Goal: Check status: Check status

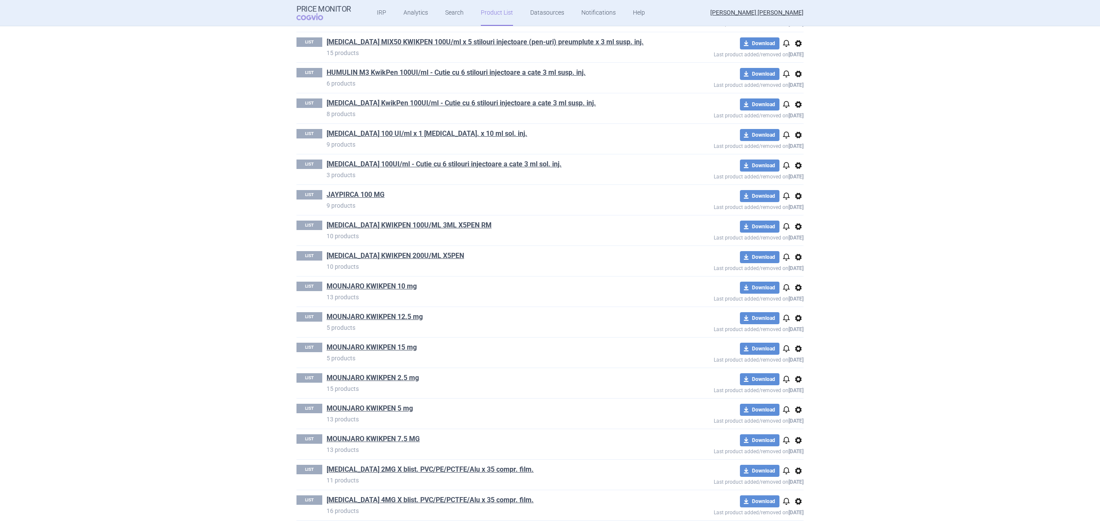
scroll to position [794, 0]
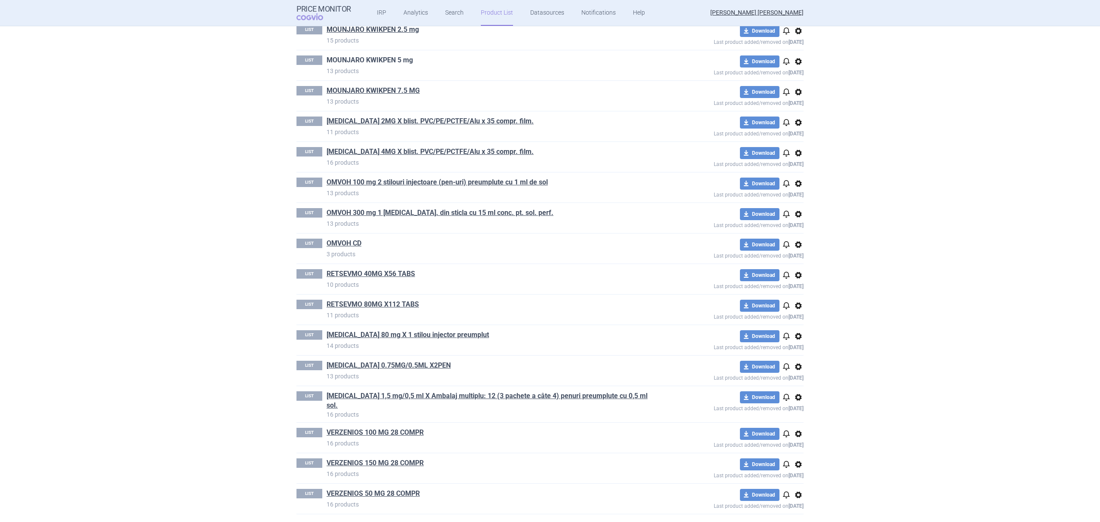
click at [399, 65] on link "MOUNJARO KWIKPEN 5 mg" at bounding box center [370, 59] width 86 height 9
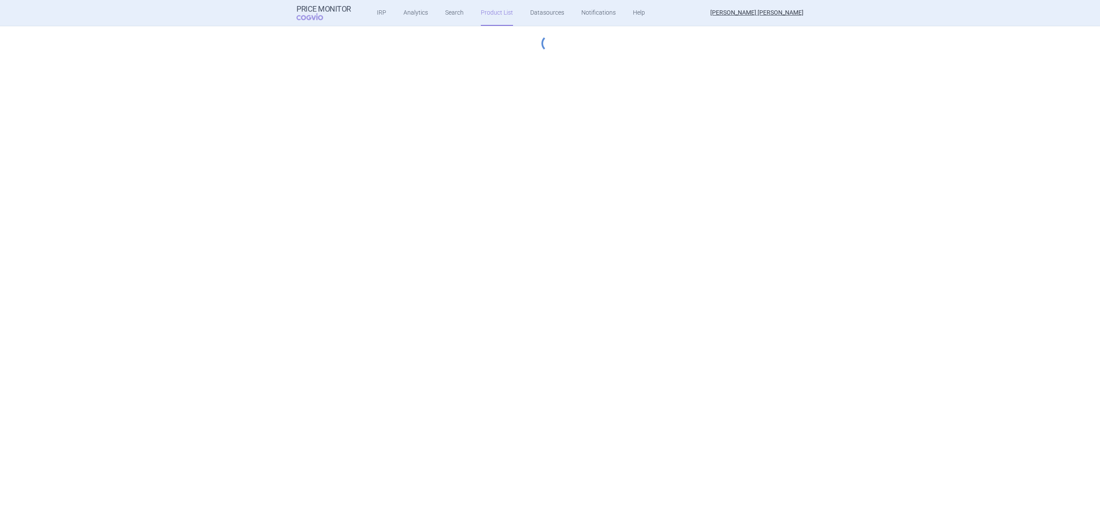
select select "hungary-included"
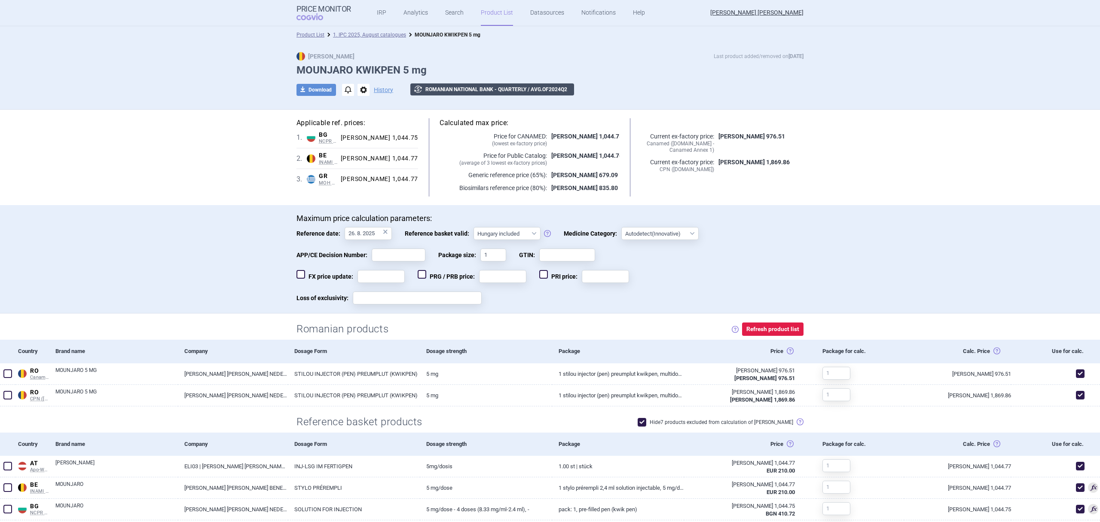
click at [421, 88] on button "exchange Romanian National Bank - Quarterly / avg. of 2024 Q 2" at bounding box center [492, 89] width 164 height 12
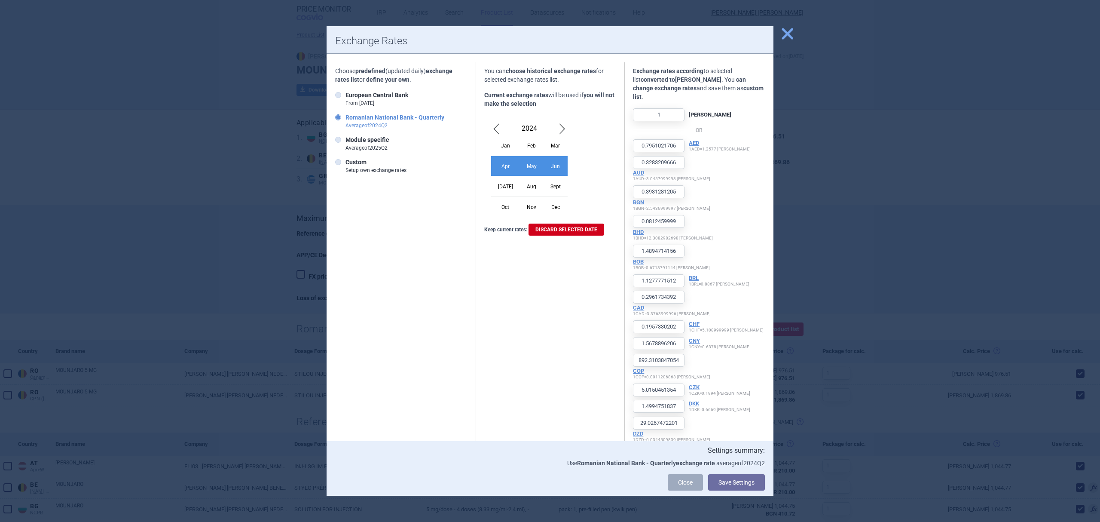
click at [491, 127] on span "Previous Month" at bounding box center [496, 129] width 10 height 14
click at [492, 163] on div "Apr" at bounding box center [505, 166] width 29 height 20
click at [741, 482] on button "Save Settings" at bounding box center [736, 482] width 57 height 16
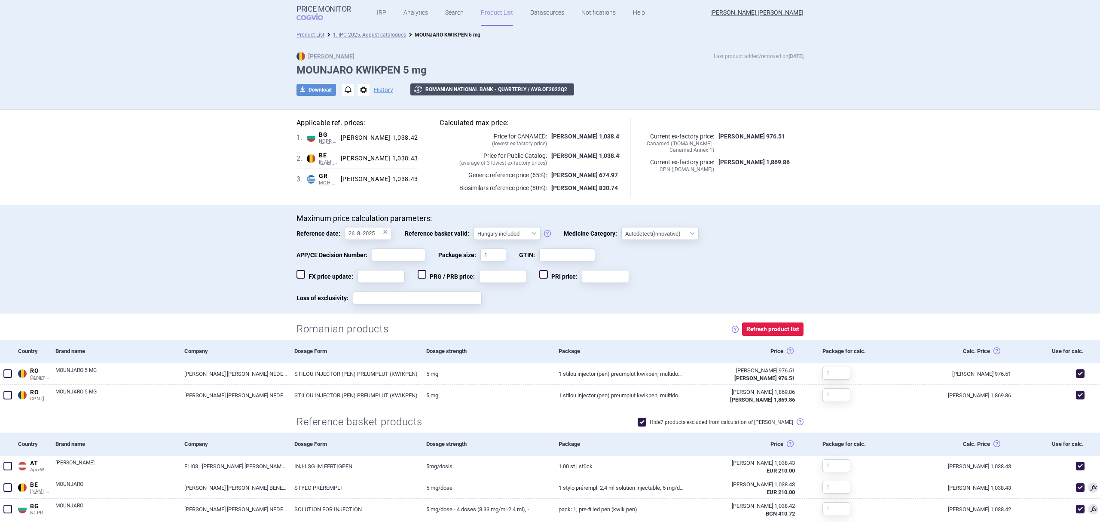
click at [453, 88] on button "exchange Romanian National Bank - Quarterly / avg. of 2022 Q 2" at bounding box center [492, 89] width 164 height 12
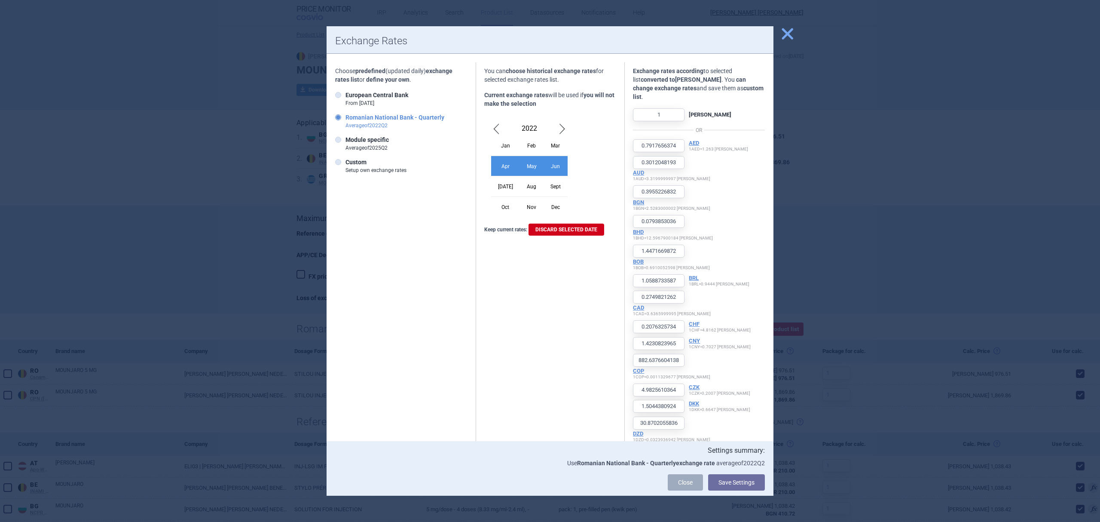
click at [545, 127] on div "2022" at bounding box center [529, 129] width 76 height 14
click at [557, 127] on span "Next Month" at bounding box center [562, 129] width 10 height 14
click at [531, 165] on div "May" at bounding box center [532, 166] width 24 height 20
click at [729, 482] on button "Save Settings" at bounding box center [736, 482] width 57 height 16
